Goal: Information Seeking & Learning: Learn about a topic

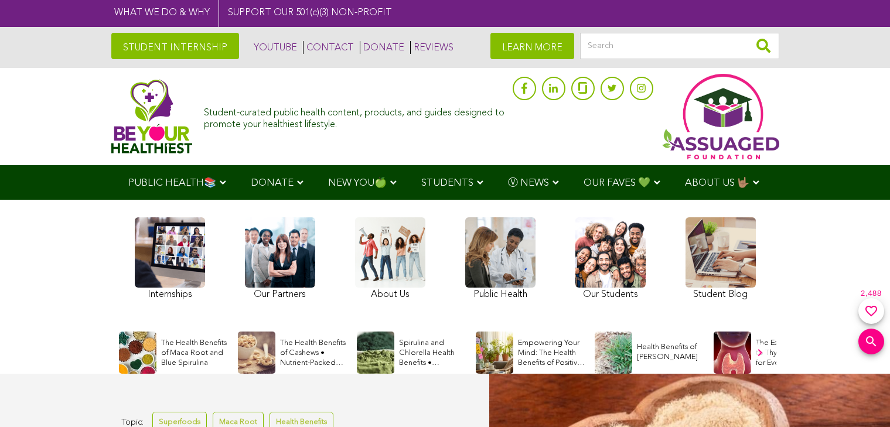
scroll to position [252, 0]
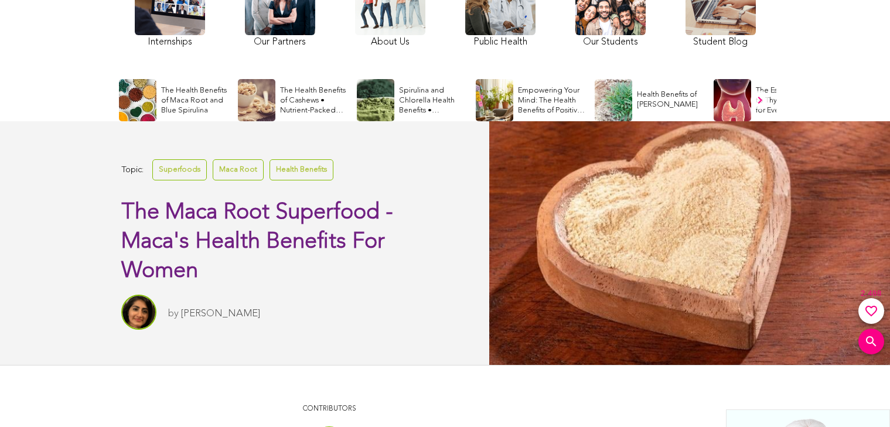
click at [610, 8] on link at bounding box center [610, 8] width 70 height 86
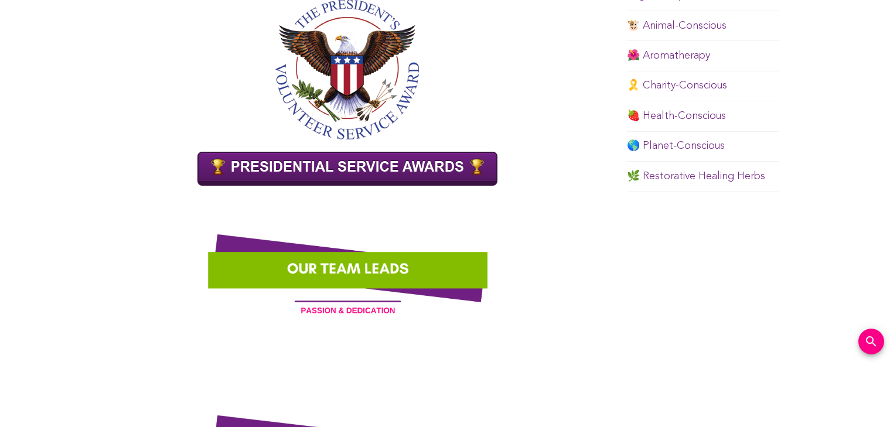
scroll to position [848, 0]
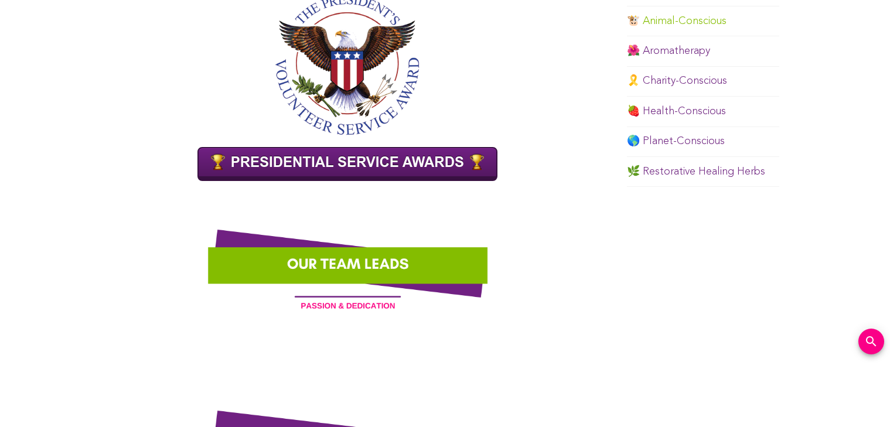
click at [654, 16] on link "🐮 Animal-Conscious" at bounding box center [677, 21] width 100 height 11
